Goal: Information Seeking & Learning: Find contact information

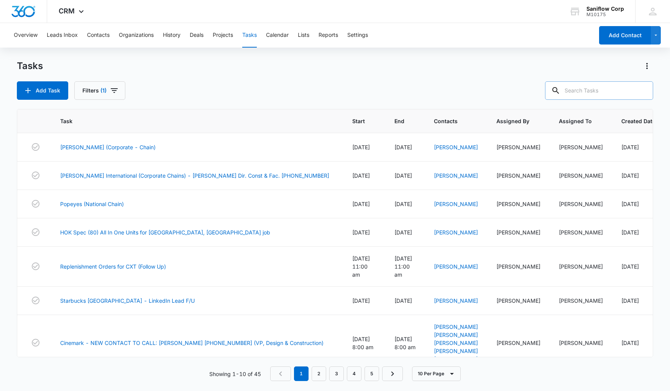
click at [574, 87] on input "text" at bounding box center [599, 90] width 108 height 18
type input "fiu"
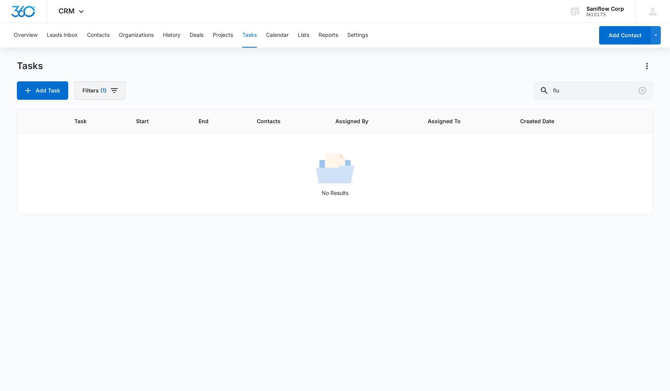
click at [113, 89] on icon "button" at bounding box center [114, 90] width 7 height 5
click at [118, 137] on div "Assigned To 1" at bounding box center [128, 138] width 88 height 12
click at [128, 138] on icon "Clear" at bounding box center [129, 139] width 6 height 6
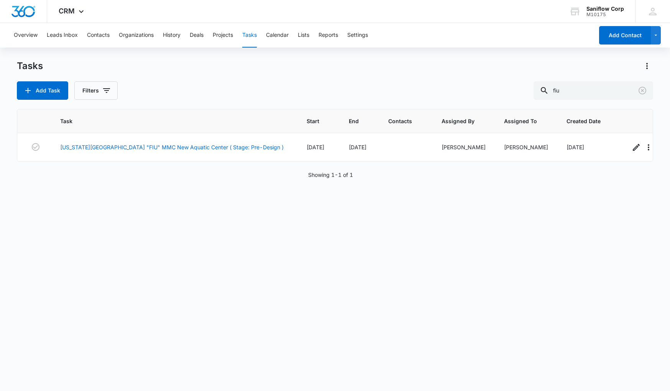
click at [303, 95] on div "Add Task Filters fiu" at bounding box center [335, 90] width 637 height 18
click at [184, 146] on link "[US_STATE][GEOGRAPHIC_DATA] "FIU" MMC New Aquatic Center ( Stage: Pre-Design )" at bounding box center [172, 147] width 224 height 8
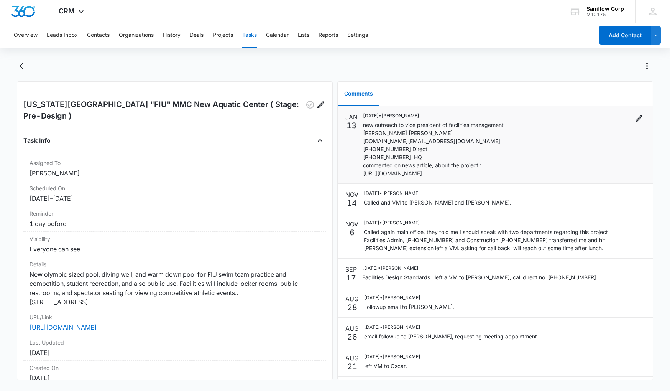
click at [362, 123] on div "JAN 13 01/13/2025 • Diego Molinari new outreach to vice president of facilities…" at bounding box center [496, 144] width 300 height 65
click at [648, 68] on icon "Actions" at bounding box center [647, 65] width 9 height 9
click at [545, 66] on div "Mark as Urgent Mark Complete Delete Task" at bounding box center [343, 66] width 620 height 12
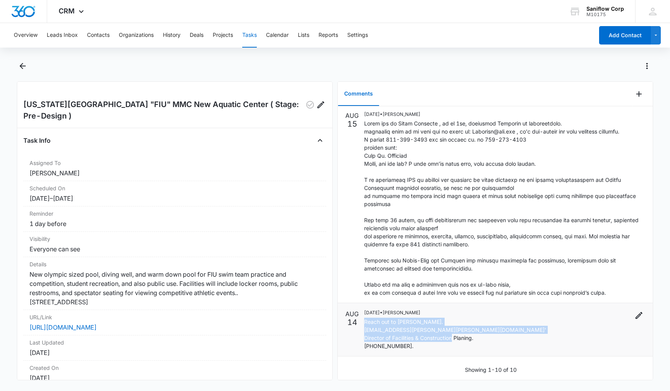
drag, startPoint x: 414, startPoint y: 341, endPoint x: 364, endPoint y: 317, distance: 55.6
click at [364, 318] on p "Reach out to Mr. Patrick Meagher. 'patrick.meagher@fiu.edu' Director of Facilit…" at bounding box center [455, 334] width 182 height 32
copy p "Reach out to Mr. Patrick Meagher. 'patrick.meagher@fiu.edu' Director of Facilit…"
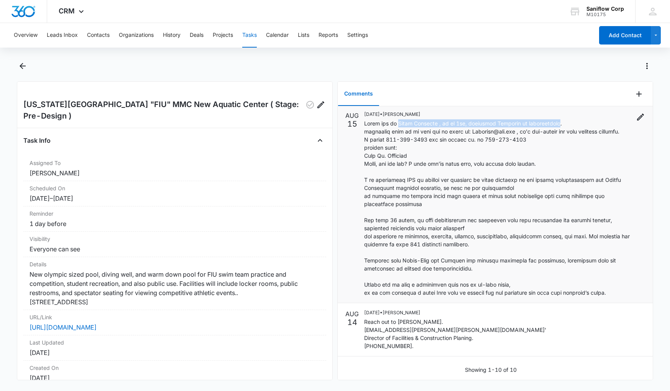
drag, startPoint x: 398, startPoint y: 117, endPoint x: 548, endPoint y: 117, distance: 150.3
click at [548, 119] on p at bounding box center [497, 207] width 267 height 177
copy p "Oscar Irigoyen , he is 2nd, assistant Director of construction"
click at [384, 142] on p at bounding box center [497, 207] width 267 height 177
drag, startPoint x: 471, startPoint y: 126, endPoint x: 513, endPoint y: 125, distance: 42.2
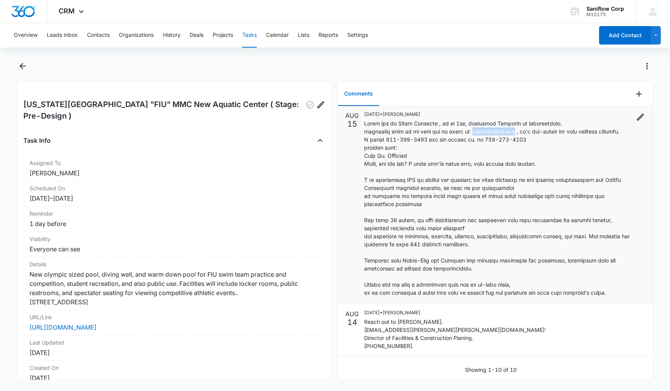
click at [513, 125] on p at bounding box center [497, 207] width 267 height 177
copy p "Irigoyen@fiu.edu"
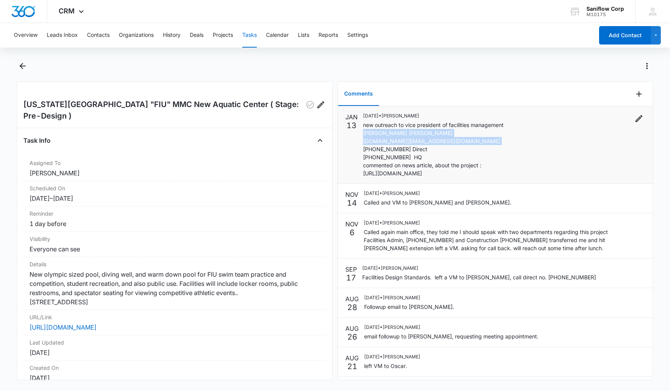
drag, startPoint x: 363, startPoint y: 133, endPoint x: 431, endPoint y: 155, distance: 71.2
click at [431, 155] on p "new outreach to vice president of facilities management John M. Cal john.cal@fi…" at bounding box center [433, 149] width 141 height 56
click at [427, 141] on p "new outreach to vice president of facilities management John M. Cal john.cal@fi…" at bounding box center [433, 149] width 141 height 56
drag, startPoint x: 406, startPoint y: 126, endPoint x: 434, endPoint y: 154, distance: 40.1
click at [434, 154] on p "new outreach to vice president of facilities management John M. Cal john.cal@fi…" at bounding box center [433, 149] width 141 height 56
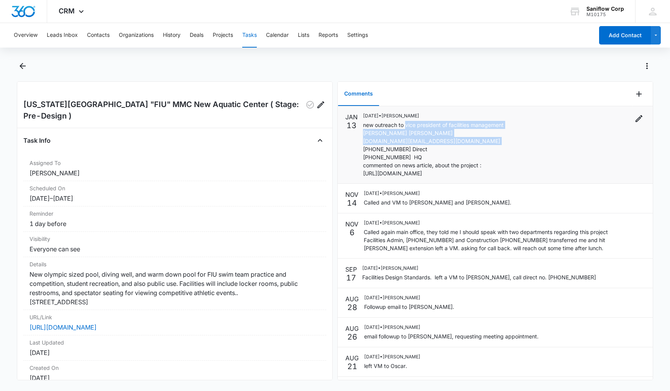
copy p "vice president of facilities management John M. Cal john.cal@fiu.edu (305) 348-…"
click at [25, 64] on icon "Back" at bounding box center [22, 65] width 9 height 9
